Goal: Task Accomplishment & Management: Manage account settings

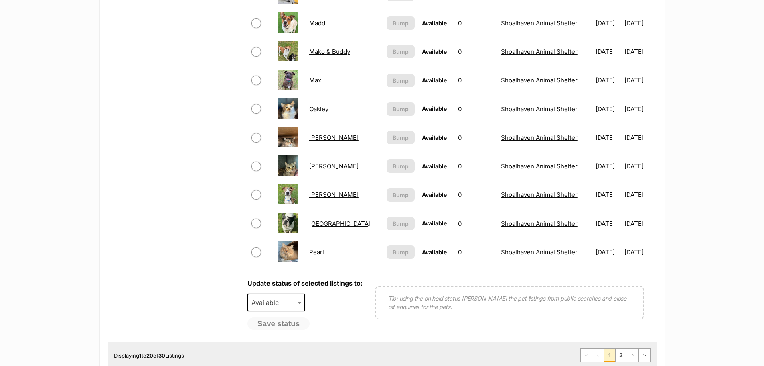
scroll to position [522, 0]
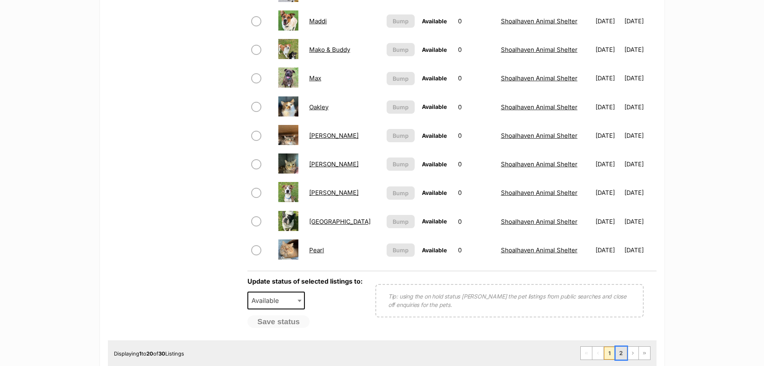
click at [618, 350] on link "2" at bounding box center [621, 352] width 11 height 13
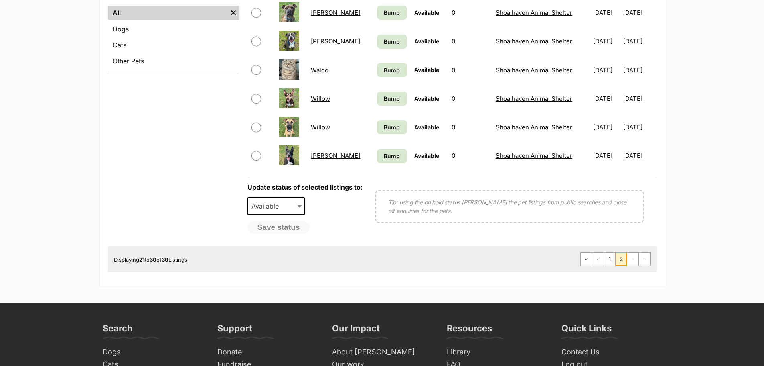
scroll to position [361, 0]
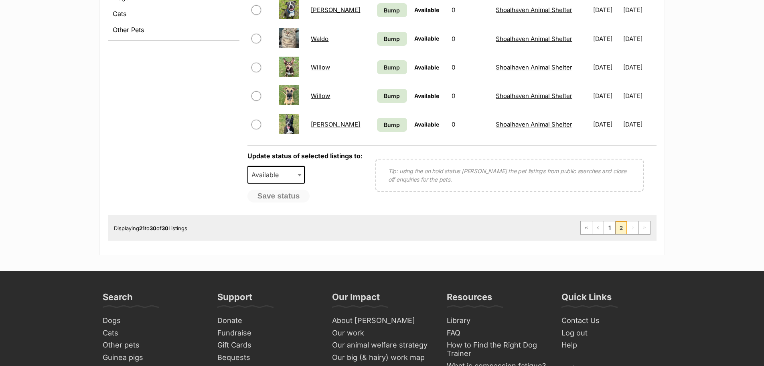
click at [318, 68] on link "Willow" at bounding box center [320, 67] width 19 height 8
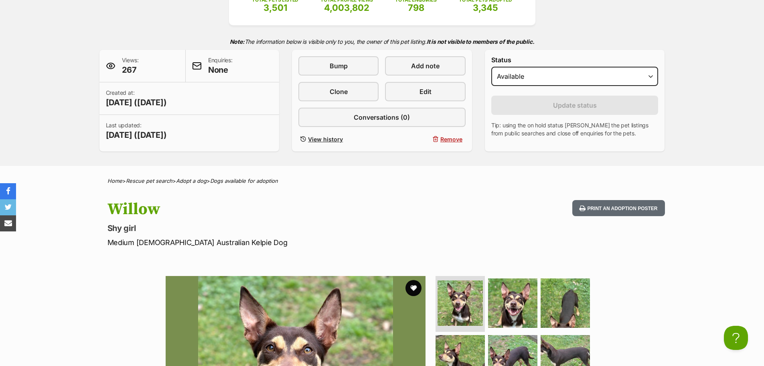
scroll to position [120, 0]
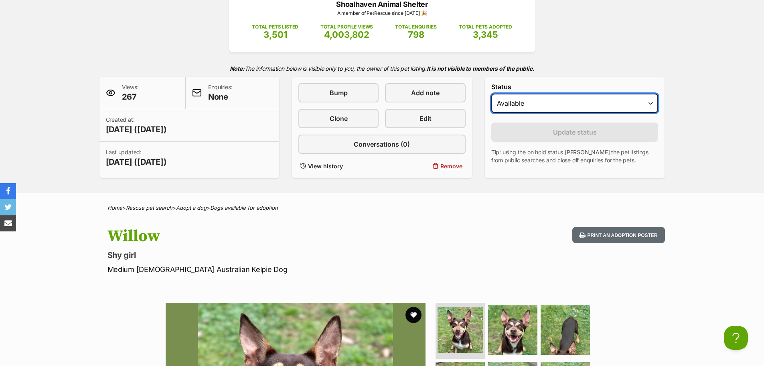
click at [588, 104] on select "Draft Available On hold Adopted" at bounding box center [575, 103] width 167 height 19
select select "rehomed"
click at [492, 94] on select "Draft Available On hold Adopted" at bounding box center [575, 103] width 167 height 19
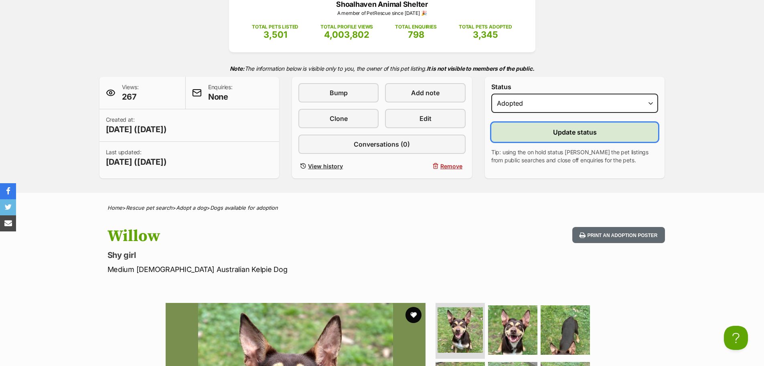
click at [569, 132] on span "Update status" at bounding box center [575, 132] width 44 height 10
